Goal: Transaction & Acquisition: Purchase product/service

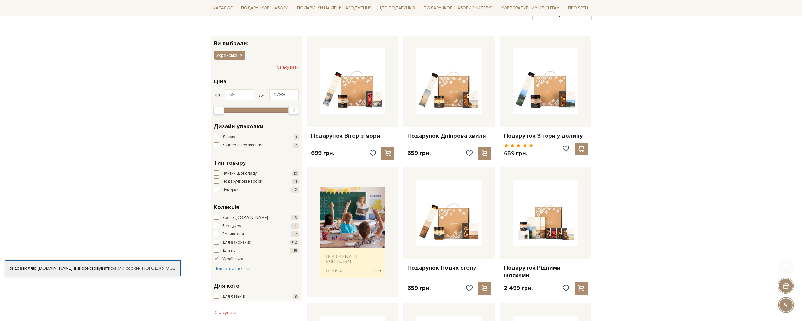
scroll to position [97, 0]
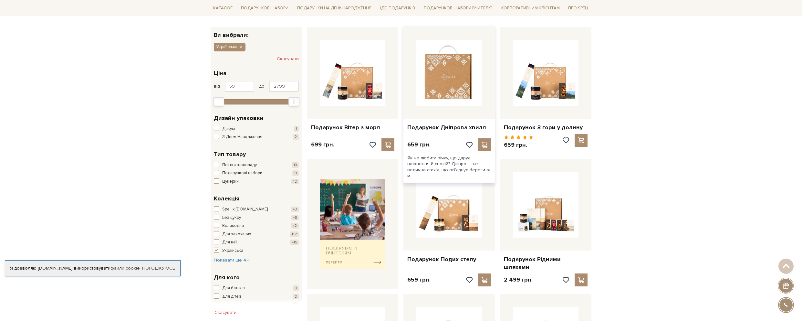
click at [451, 89] on img at bounding box center [449, 73] width 66 height 66
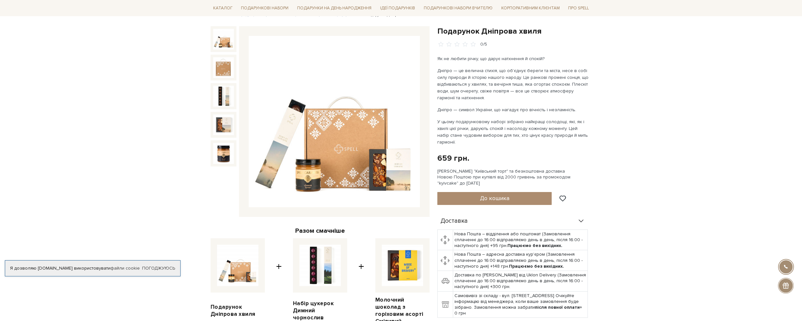
scroll to position [65, 0]
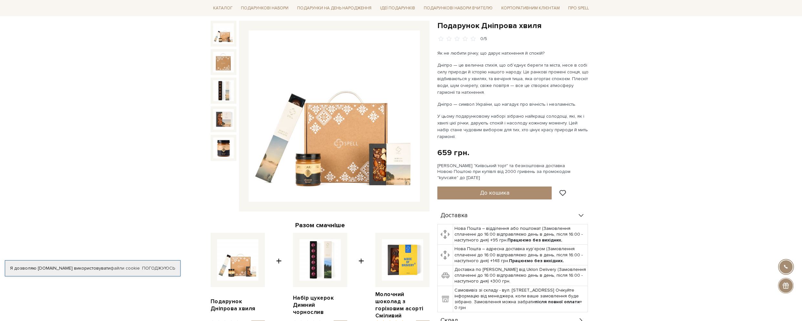
click at [337, 147] on img at bounding box center [334, 115] width 171 height 171
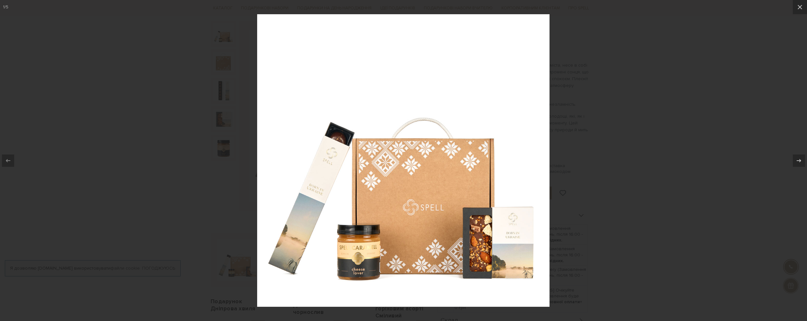
click at [625, 69] on div at bounding box center [403, 160] width 807 height 321
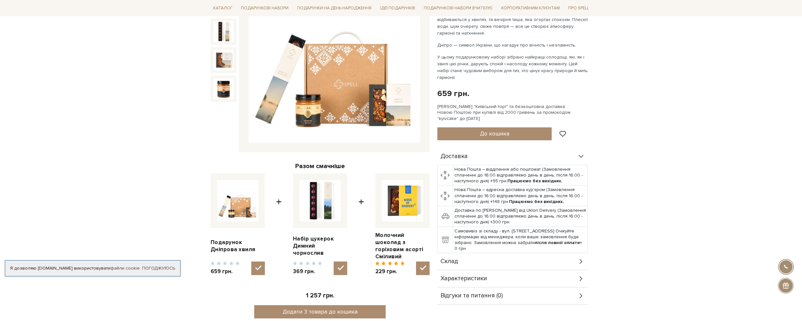
scroll to position [129, 0]
